Goal: Information Seeking & Learning: Learn about a topic

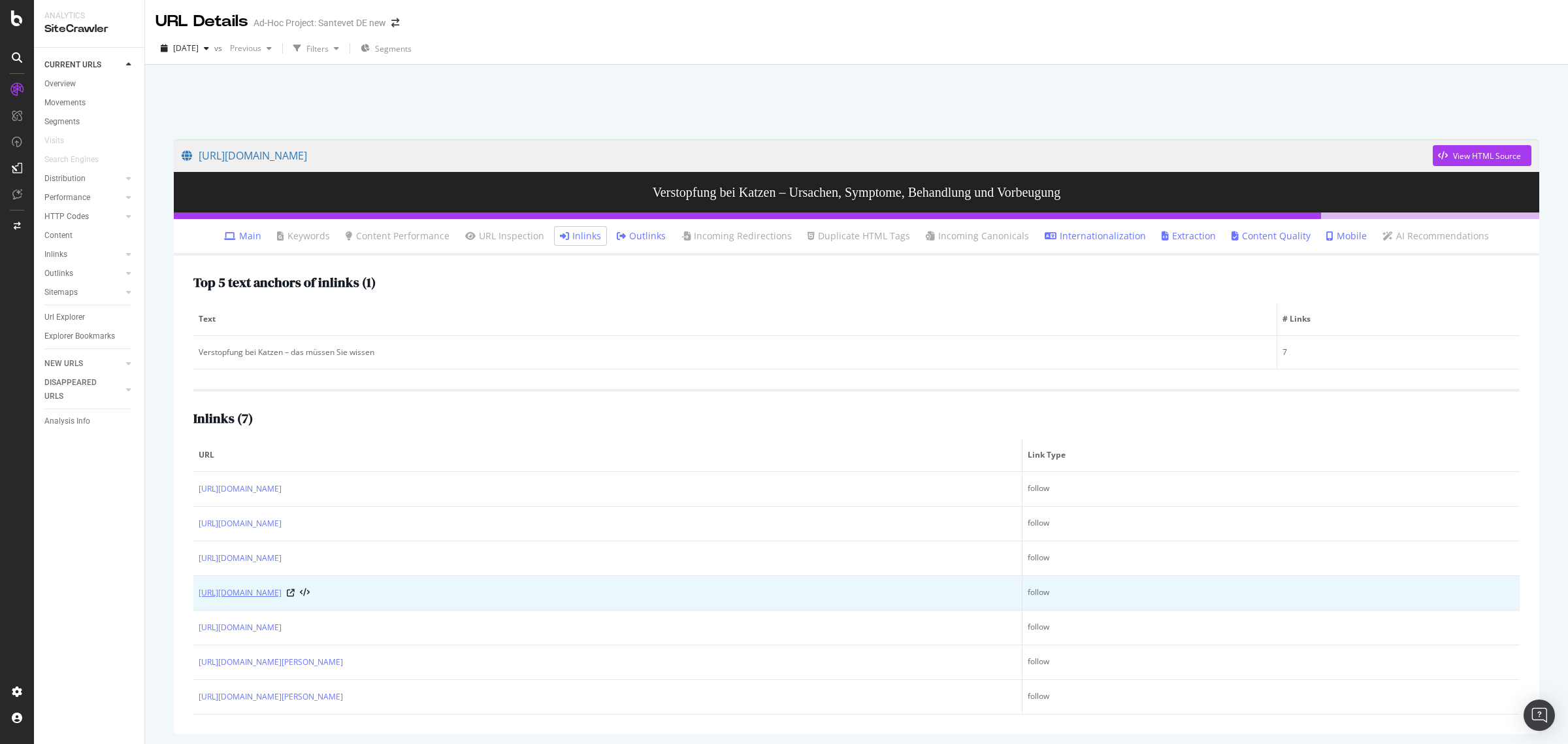
click at [282, 597] on link "[URL][DOMAIN_NAME]" at bounding box center [240, 593] width 83 height 13
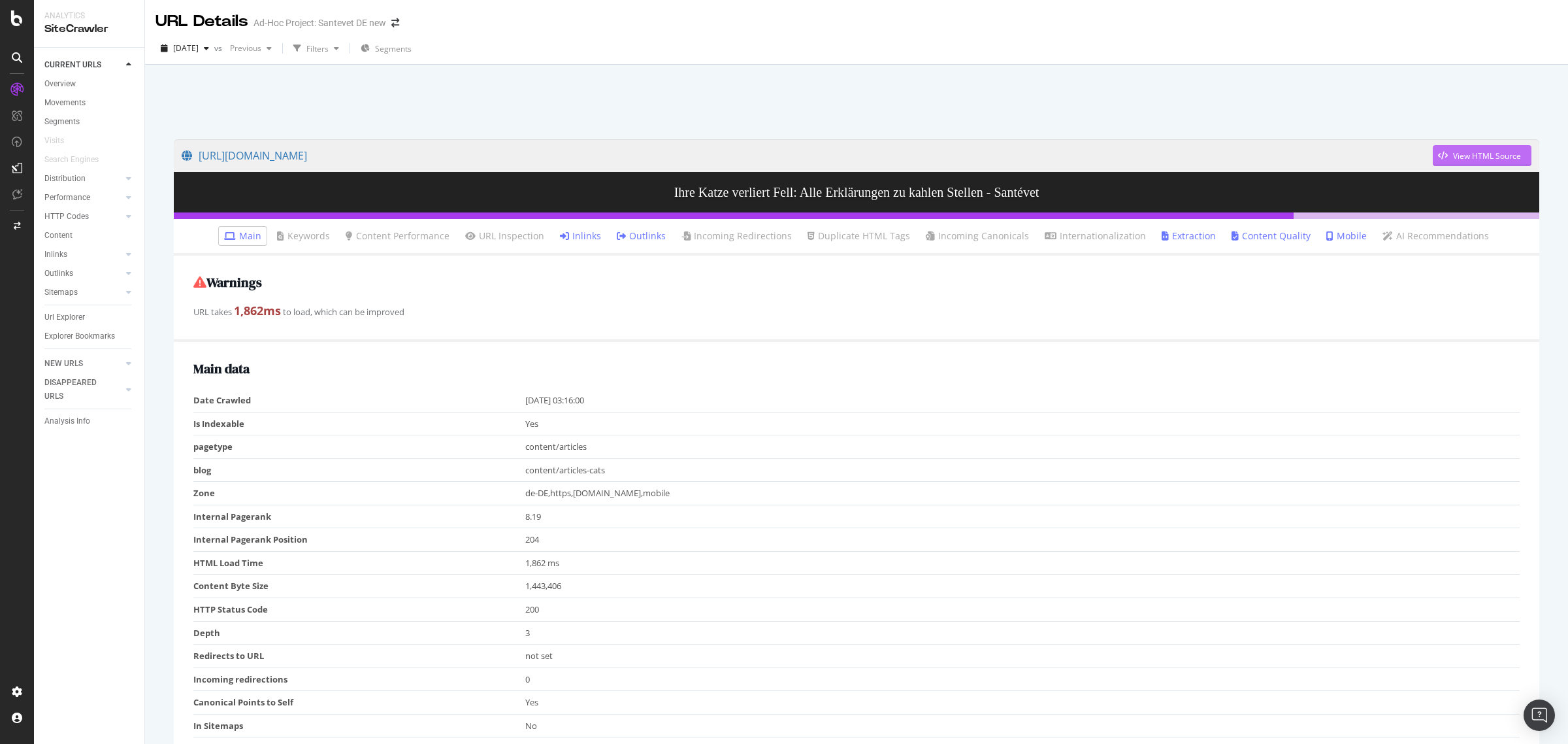
click at [1438, 152] on icon "button" at bounding box center [1442, 155] width 10 height 8
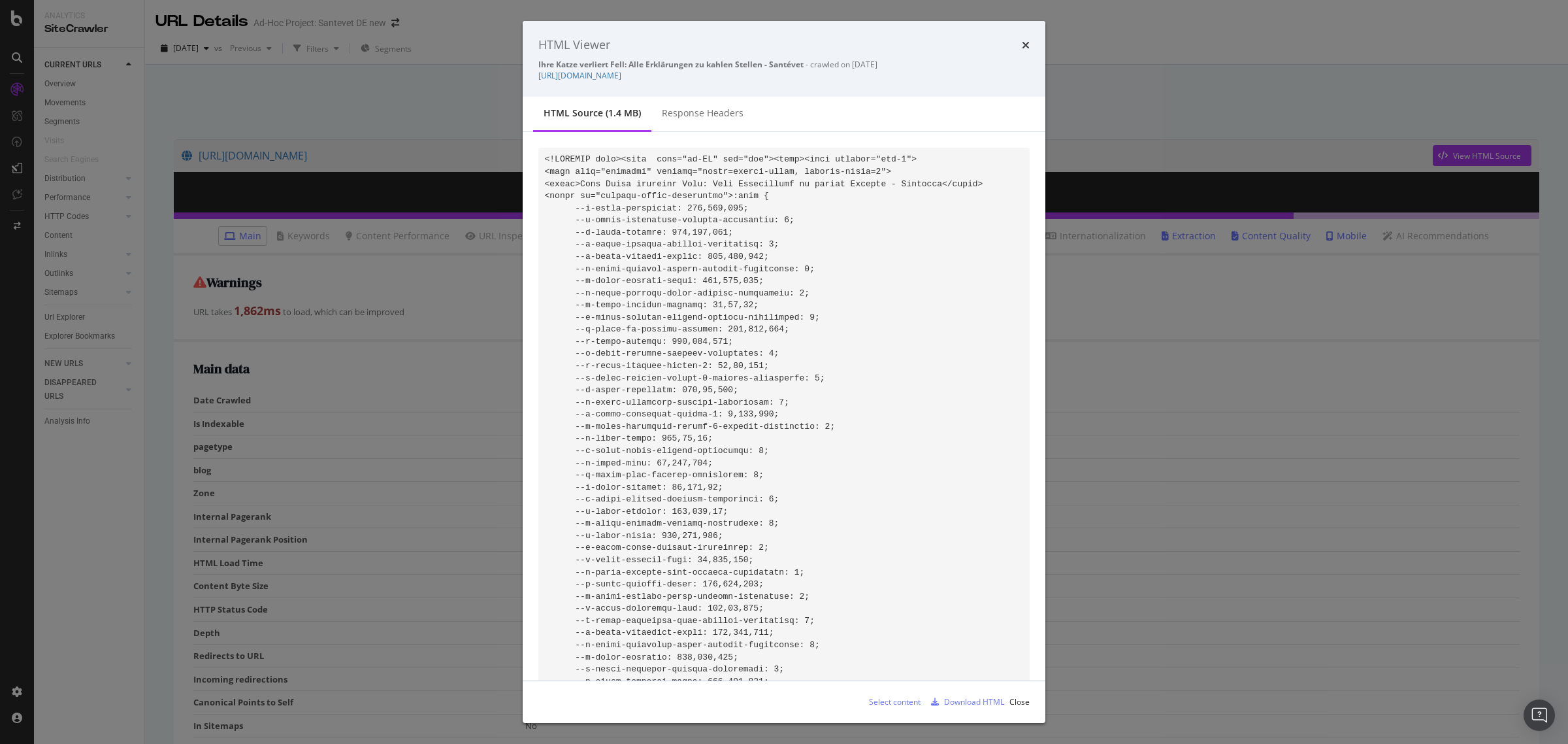
scroll to position [141723, 0]
